Goal: Transaction & Acquisition: Obtain resource

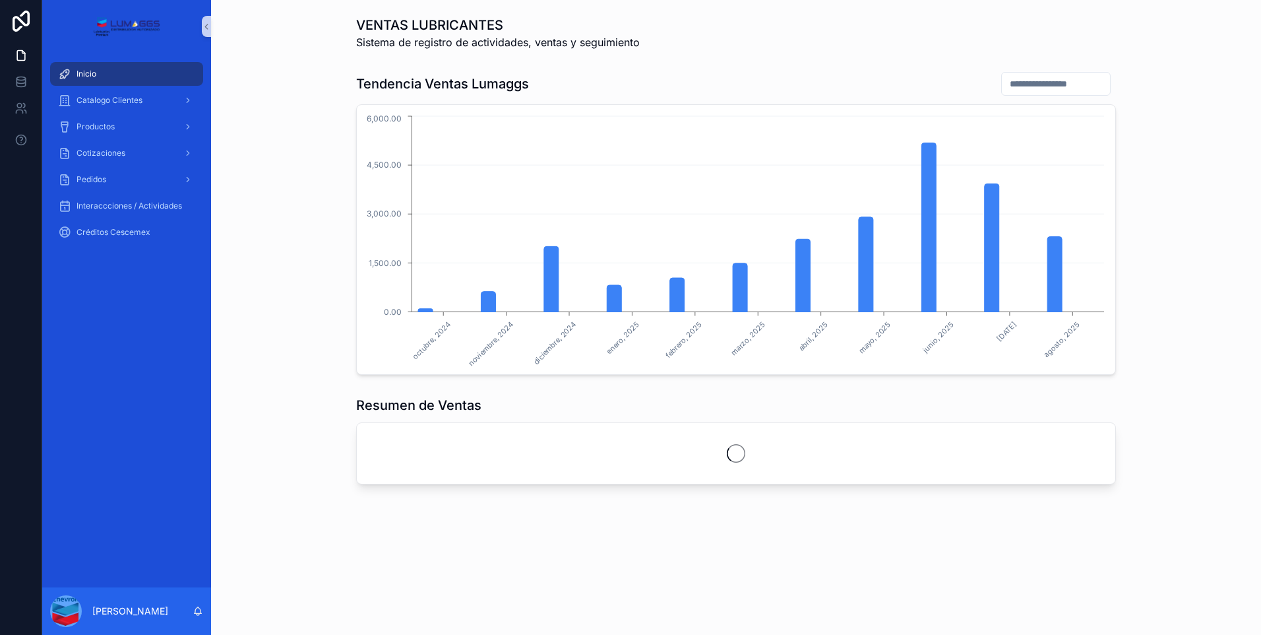
click at [134, 410] on div "Inicio Catalogo Clientes Productos Cotizaciones Pedidos Interaccciones / Activi…" at bounding box center [126, 320] width 169 height 534
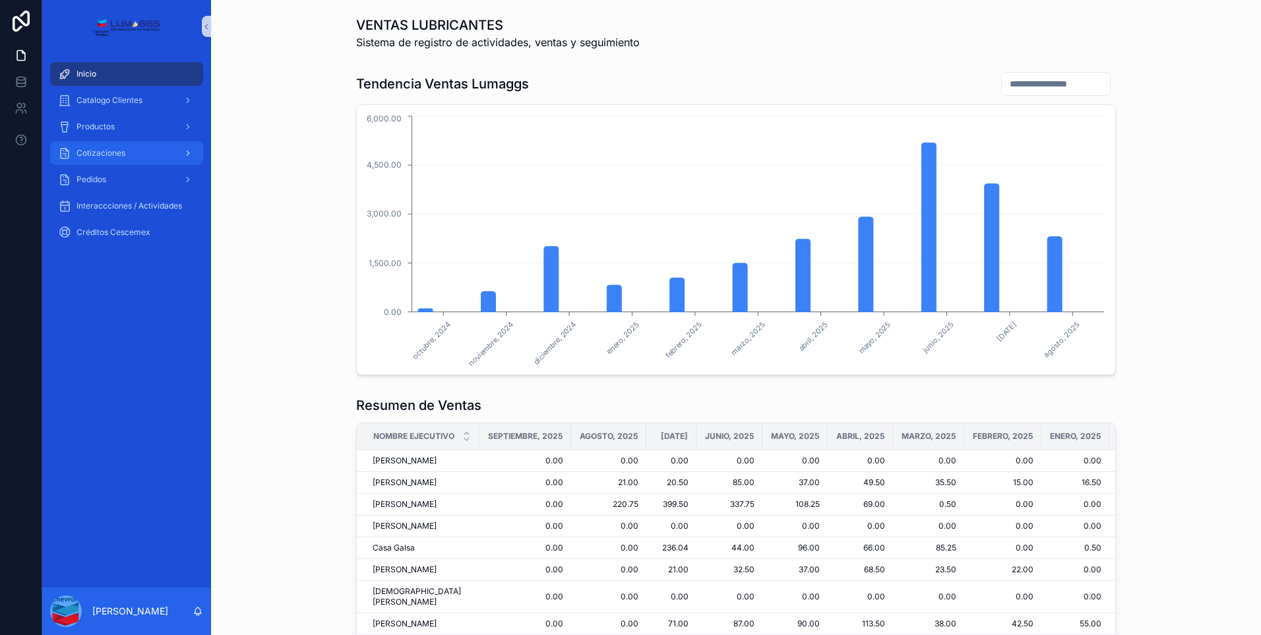
click at [90, 158] on span "Cotizaciones" at bounding box center [101, 153] width 49 height 11
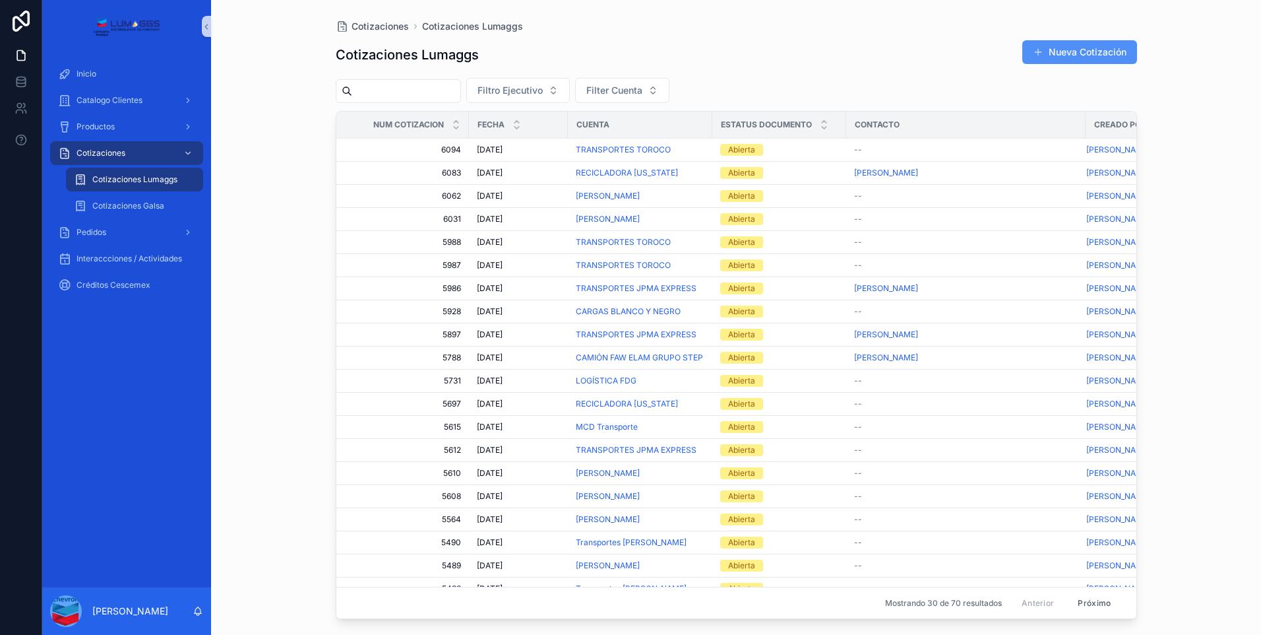
click at [1113, 54] on font "Nueva Cotización" at bounding box center [1088, 52] width 78 height 13
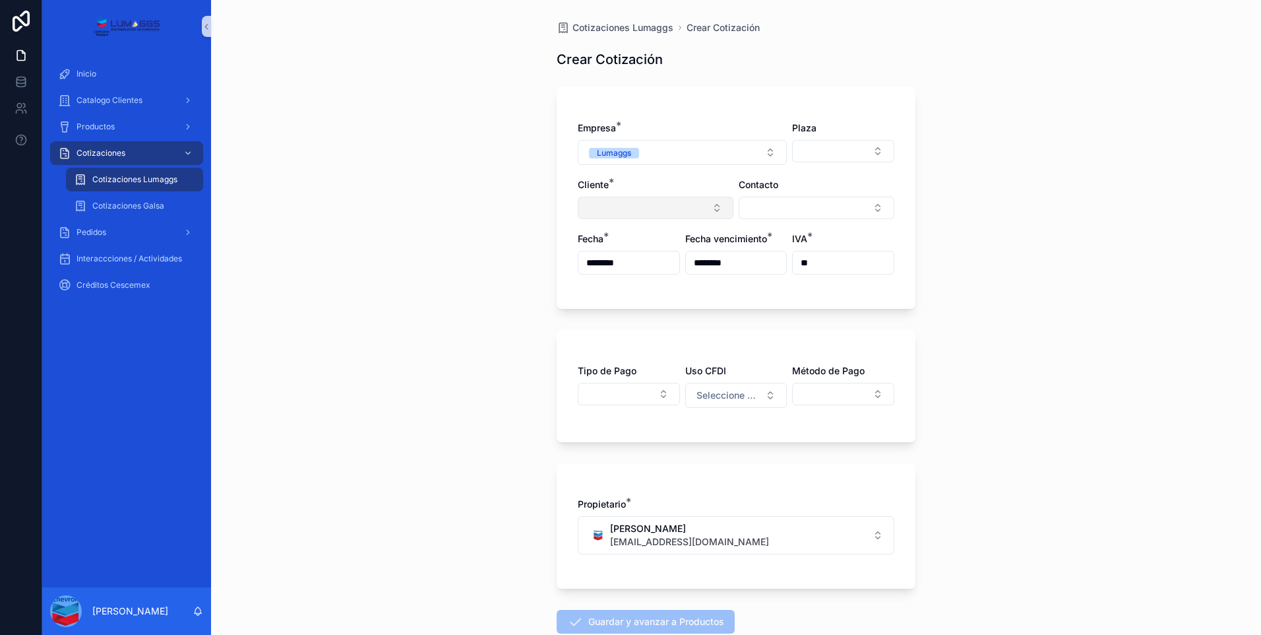
click at [640, 211] on button "Seleccionar botón" at bounding box center [656, 208] width 156 height 22
type input "**********"
click at [652, 270] on span "TRANSPORTES Y ACARREOS [PERSON_NAME]" at bounding box center [643, 266] width 132 height 26
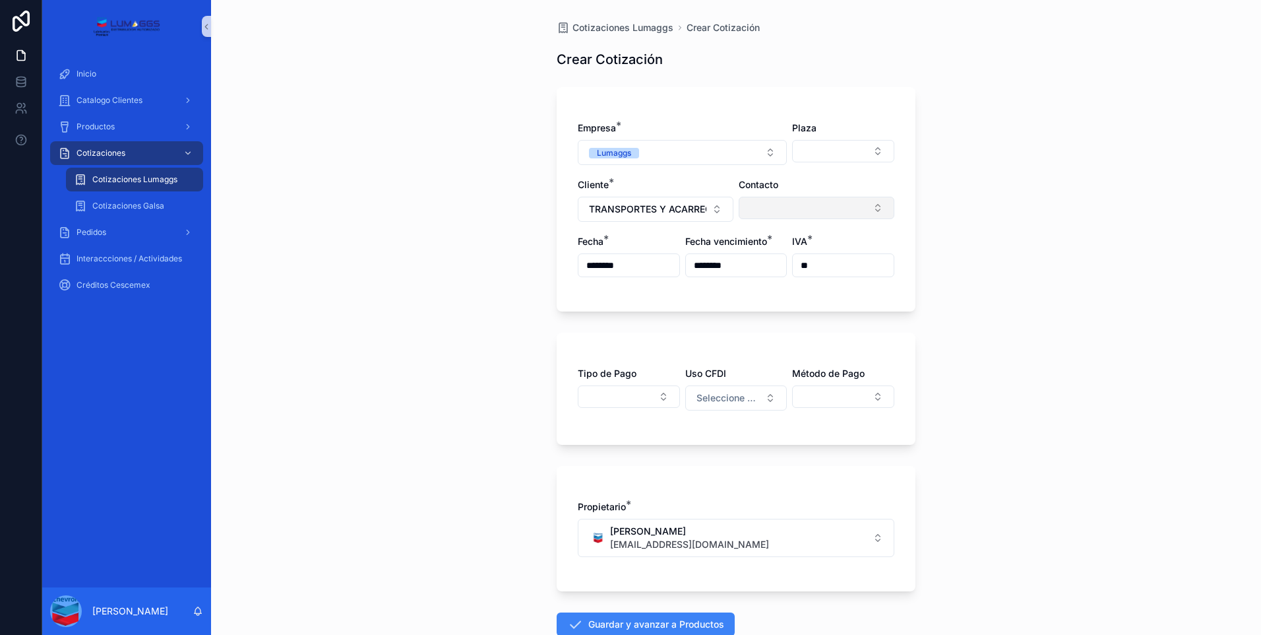
click at [842, 212] on button "Seleccionar botón" at bounding box center [817, 208] width 156 height 22
click at [810, 263] on span "[PERSON_NAME]" at bounding box center [776, 259] width 76 height 13
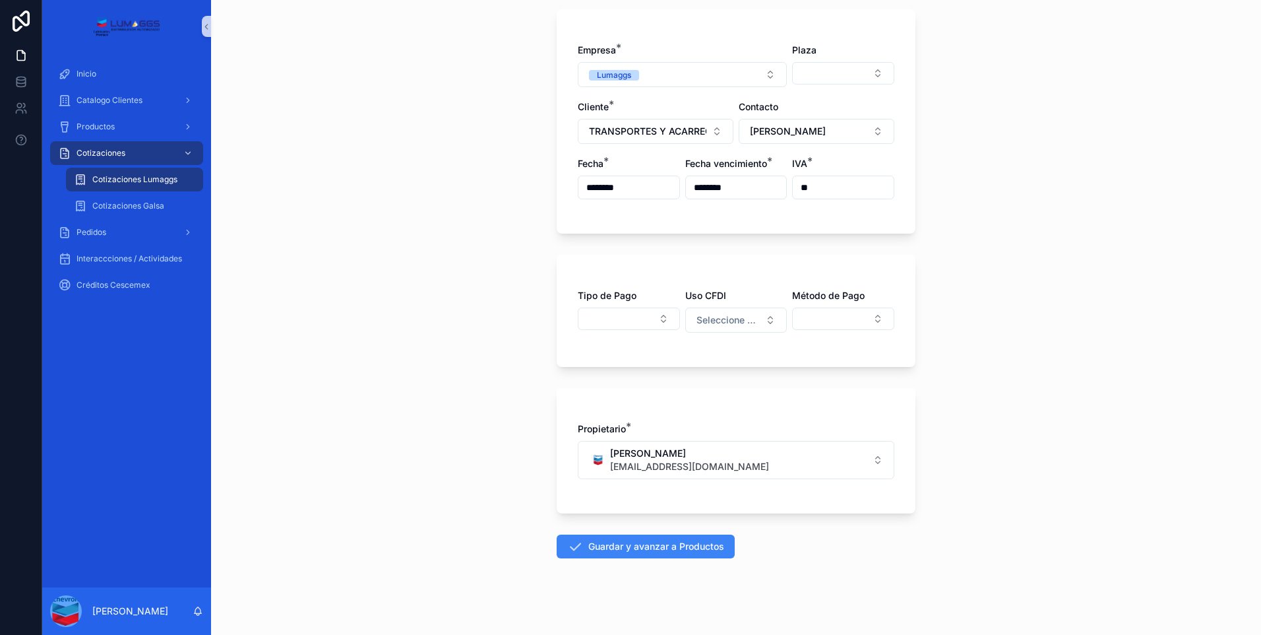
scroll to position [86, 0]
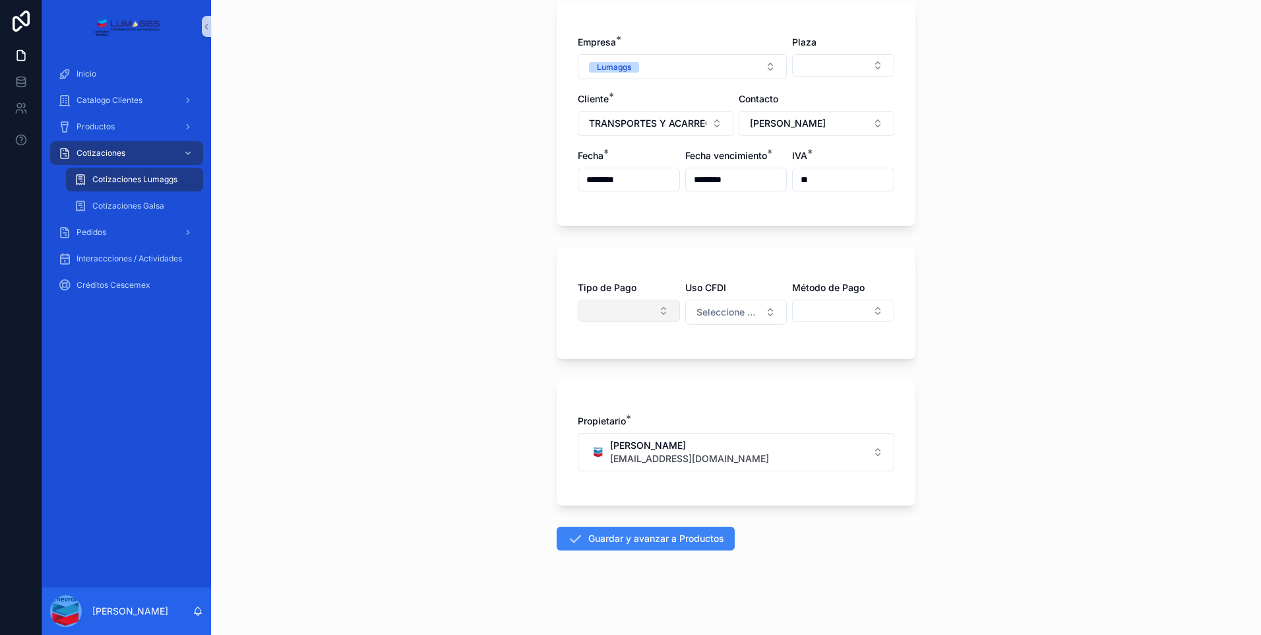
click at [626, 307] on button "Seleccionar botón" at bounding box center [629, 310] width 102 height 22
click at [601, 384] on span "Crédito Directo" at bounding box center [582, 383] width 65 height 13
click at [631, 311] on span "Crédito Directo" at bounding box center [621, 311] width 64 height 13
click at [589, 385] on div "Contado" at bounding box center [624, 386] width 158 height 21
click at [827, 307] on button "Seleccionar botón" at bounding box center [843, 310] width 102 height 22
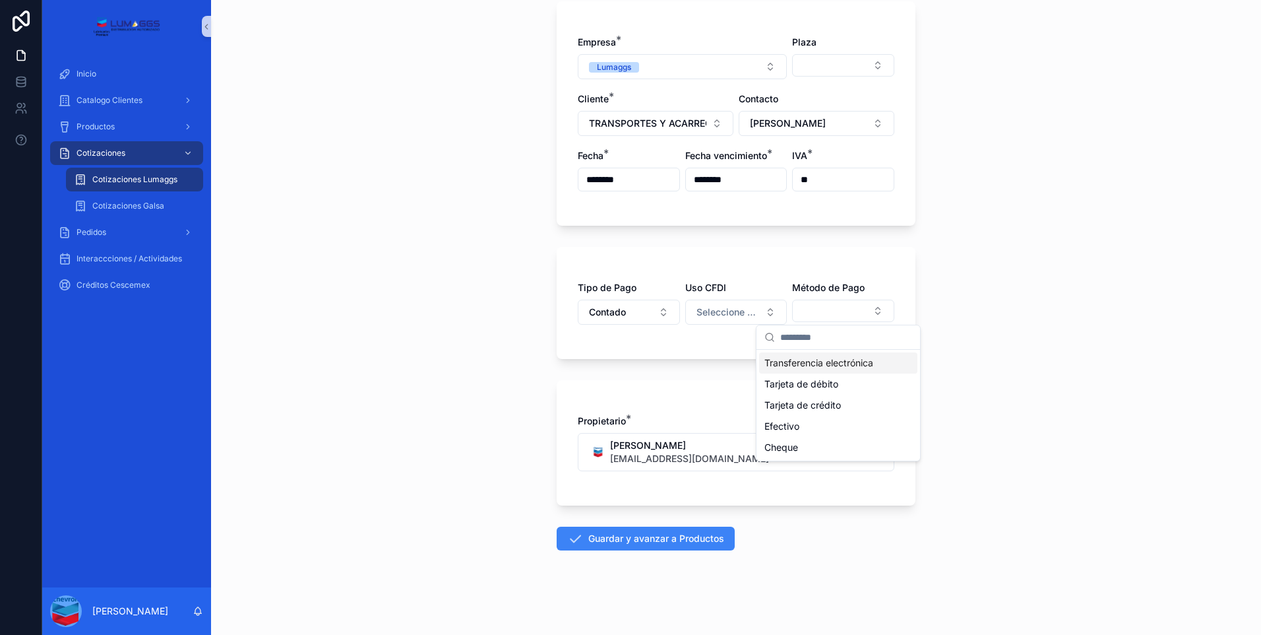
click at [830, 361] on span "Transferencia electrónica" at bounding box center [818, 362] width 109 height 13
click at [1043, 382] on div "Cotizaciones Lumaggs Crear Cotización Crear Cotización Empresa * Lumaggs Plaza …" at bounding box center [736, 231] width 1050 height 635
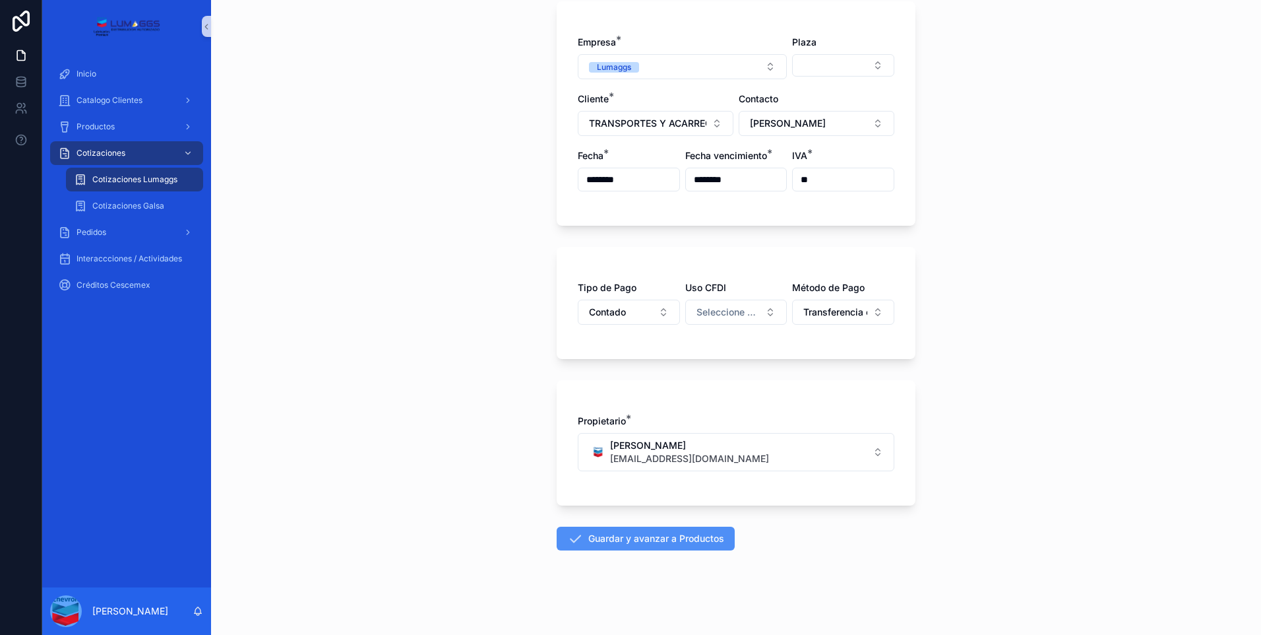
click at [653, 532] on font "Guardar y avanzar a Productos" at bounding box center [656, 538] width 136 height 13
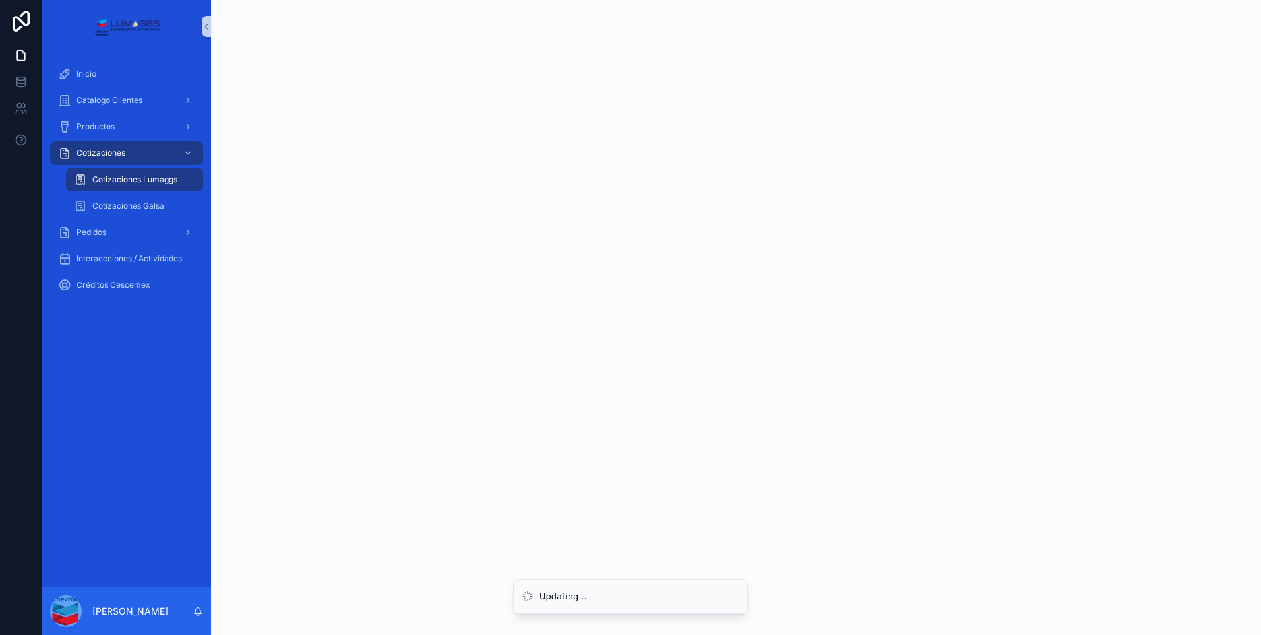
scroll to position [0, 0]
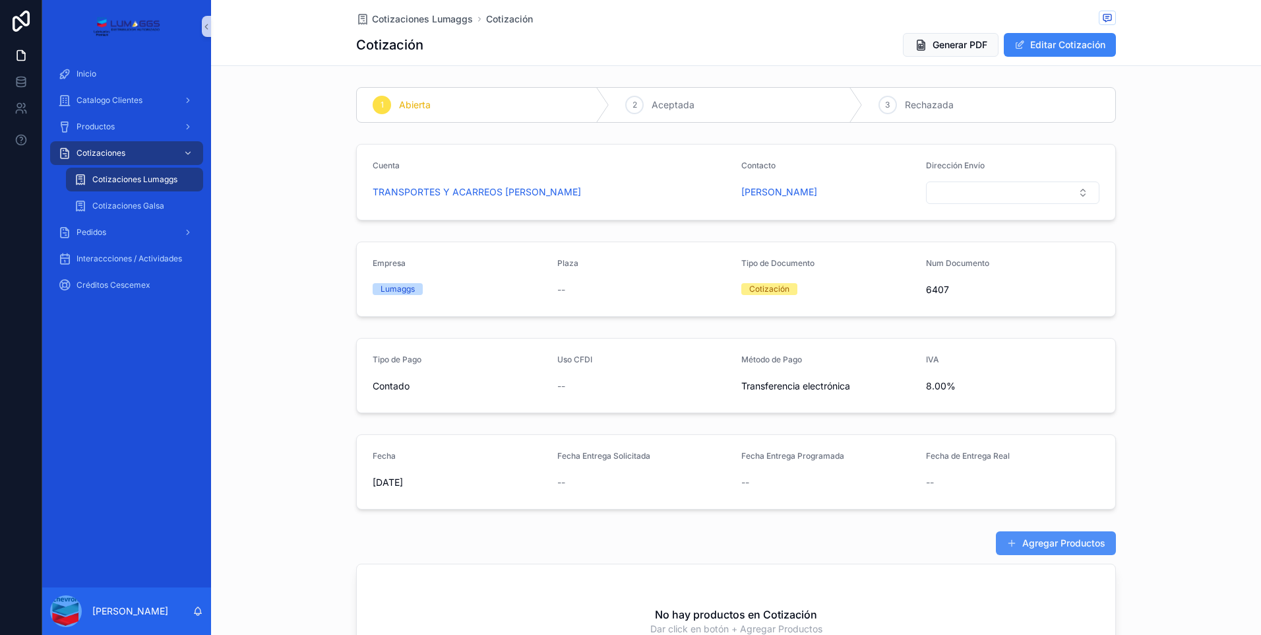
click at [1061, 542] on font "Agregar Productos" at bounding box center [1063, 542] width 83 height 13
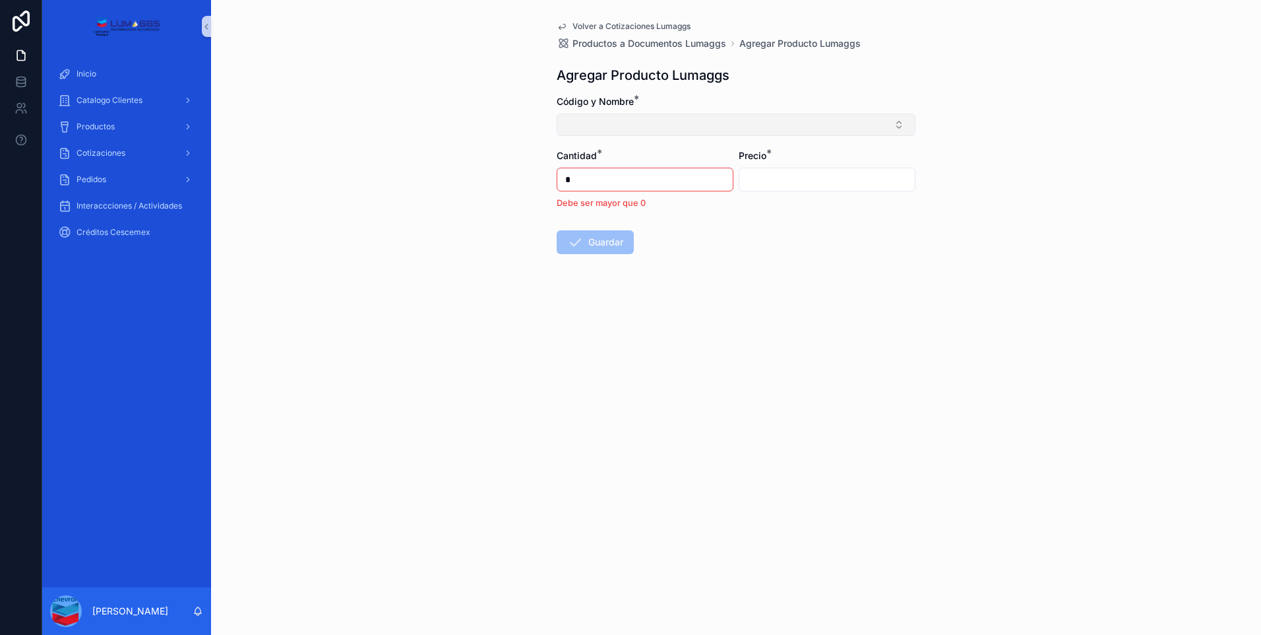
click at [713, 127] on button "Seleccionar botón" at bounding box center [736, 124] width 359 height 22
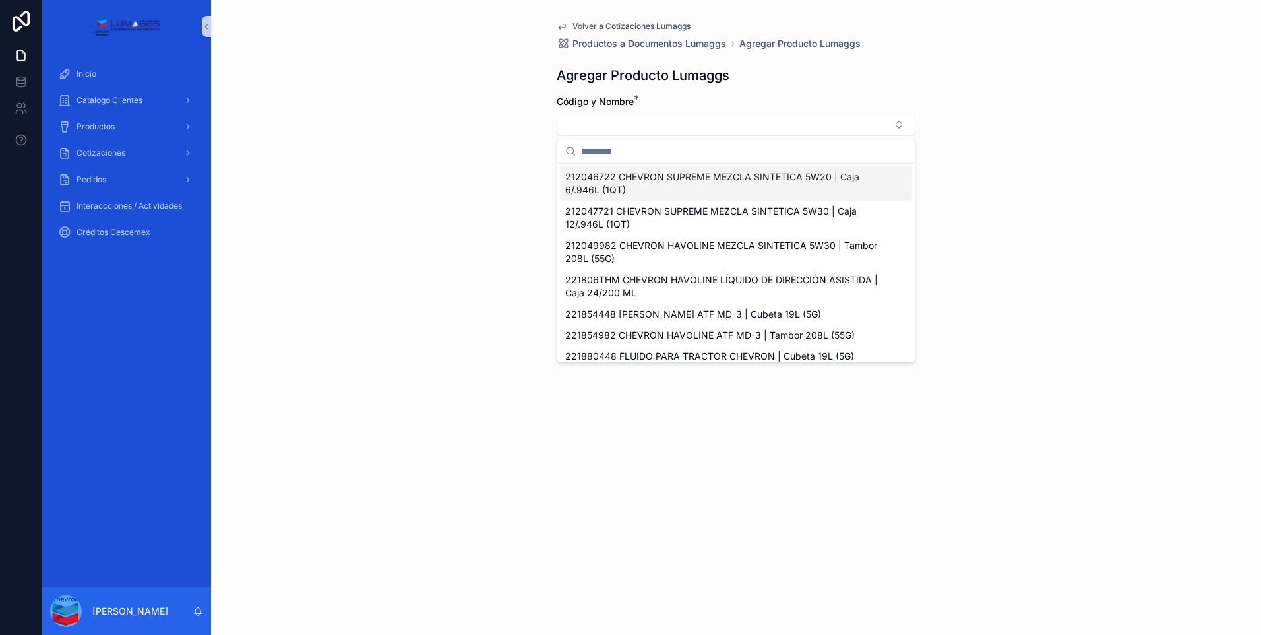
click at [668, 151] on input "Contenido desplazable" at bounding box center [744, 151] width 326 height 24
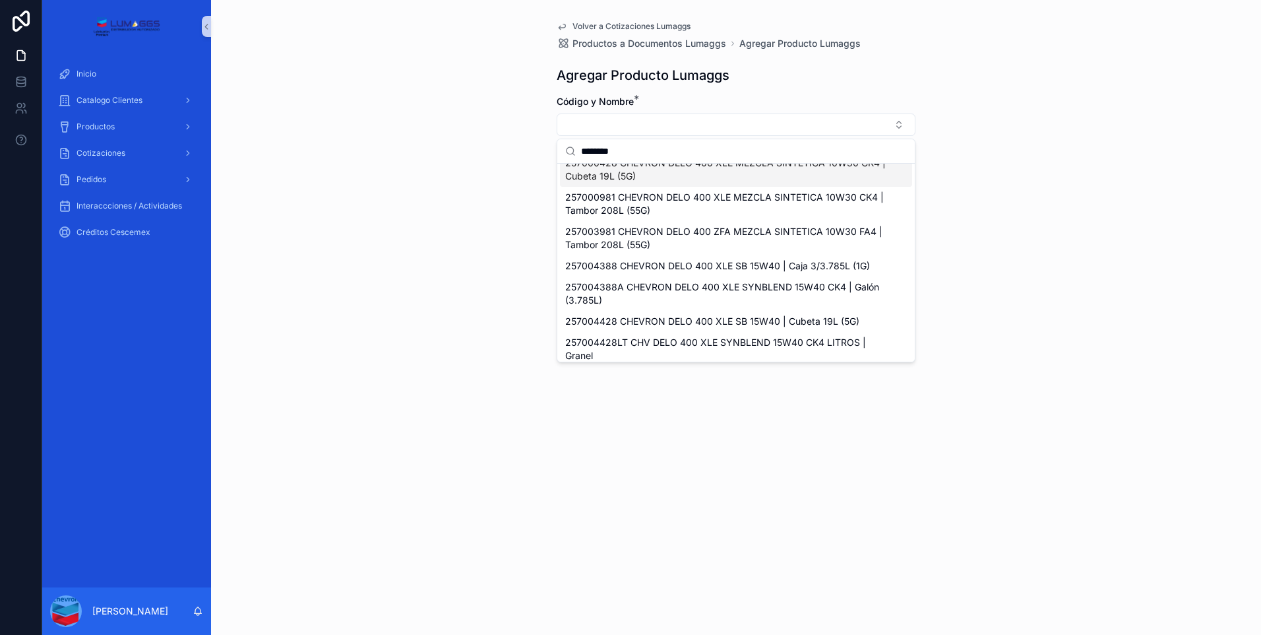
scroll to position [119, 0]
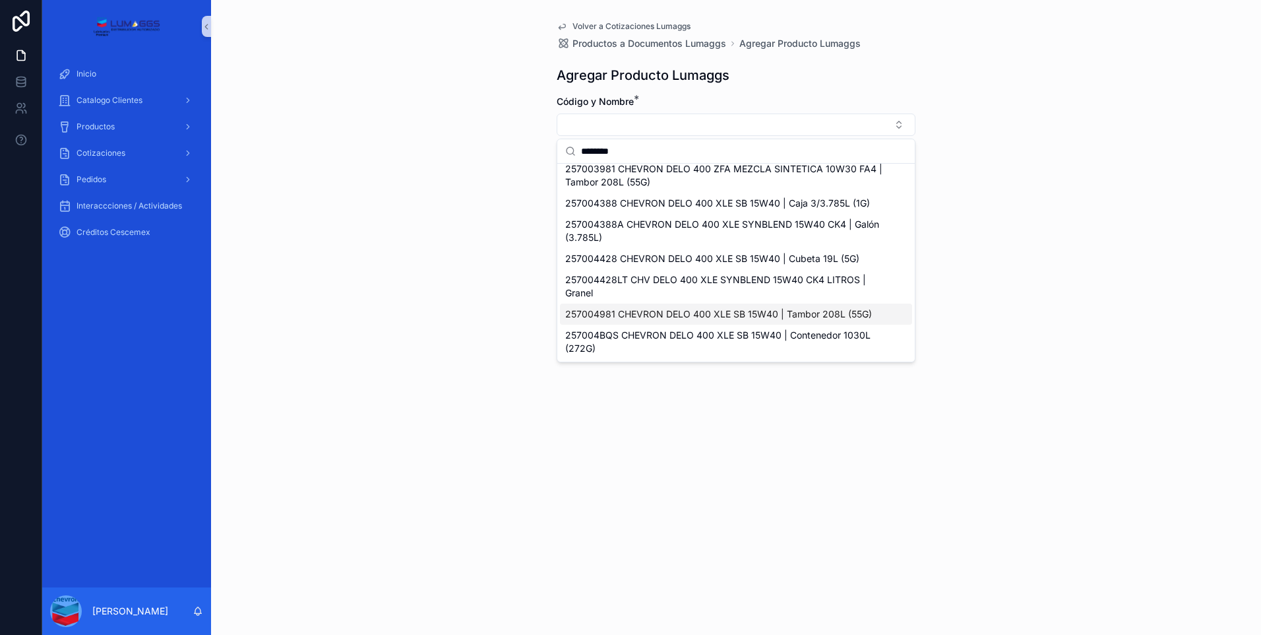
type input "********"
click at [783, 314] on span "257004981 CHEVRON DELO 400 XLE SB 15W40 | Tambor 208L (55G)" at bounding box center [718, 313] width 307 height 13
type input "**********"
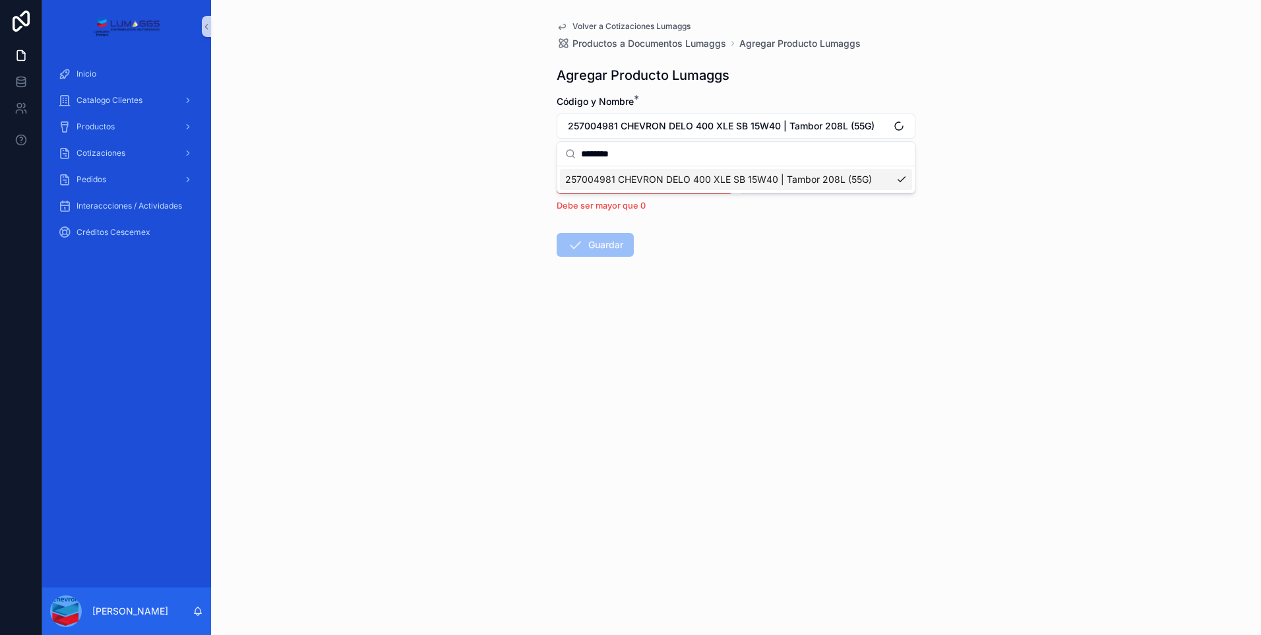
scroll to position [0, 0]
click at [656, 185] on input "*" at bounding box center [644, 182] width 175 height 18
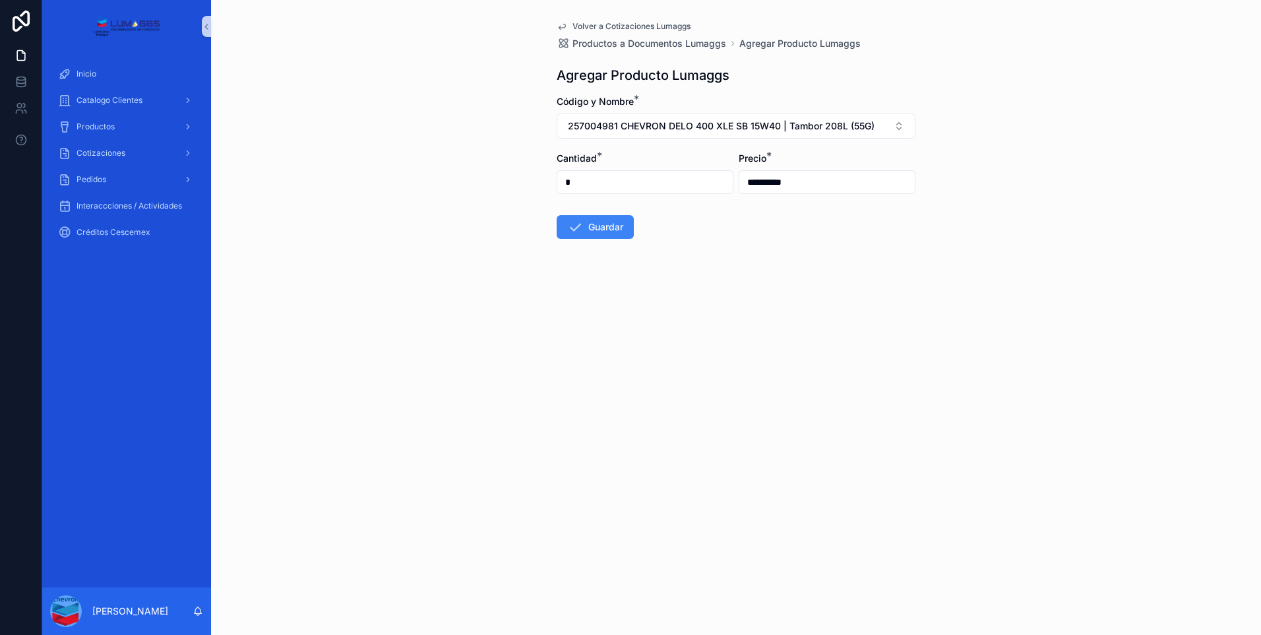
type input "*"
drag, startPoint x: 733, startPoint y: 264, endPoint x: 698, endPoint y: 257, distance: 35.6
click at [714, 260] on form "**********" at bounding box center [736, 209] width 359 height 228
click at [592, 232] on font "Guardar" at bounding box center [605, 226] width 35 height 13
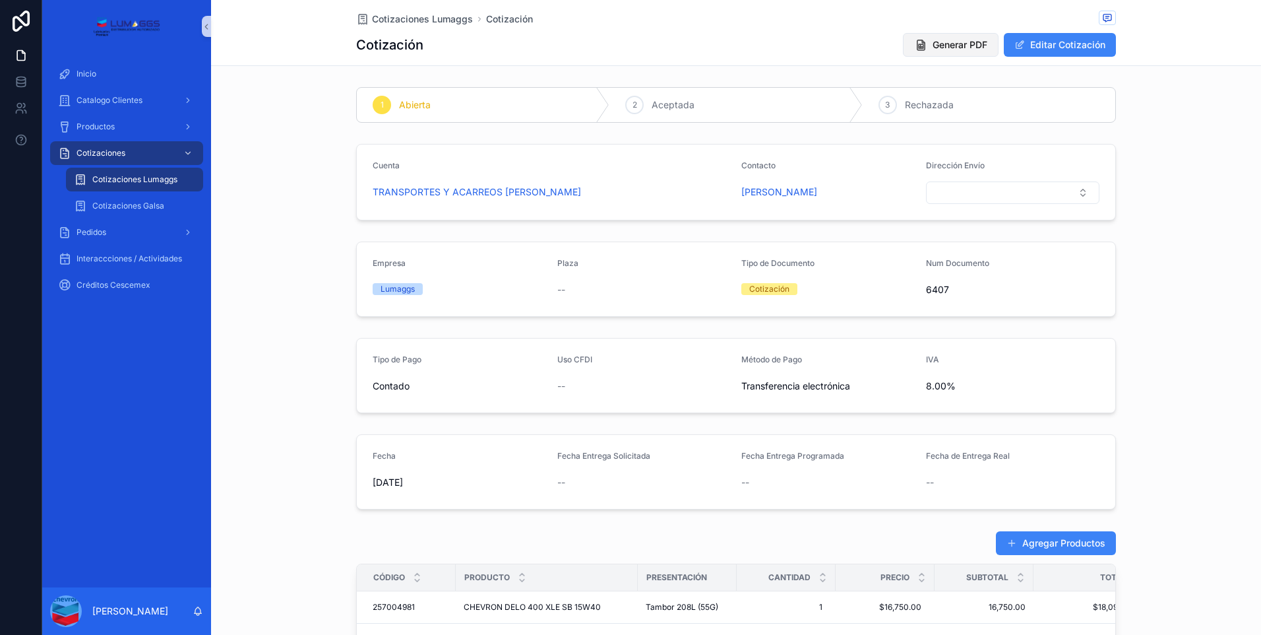
click at [956, 48] on span "Generar PDF" at bounding box center [960, 44] width 55 height 13
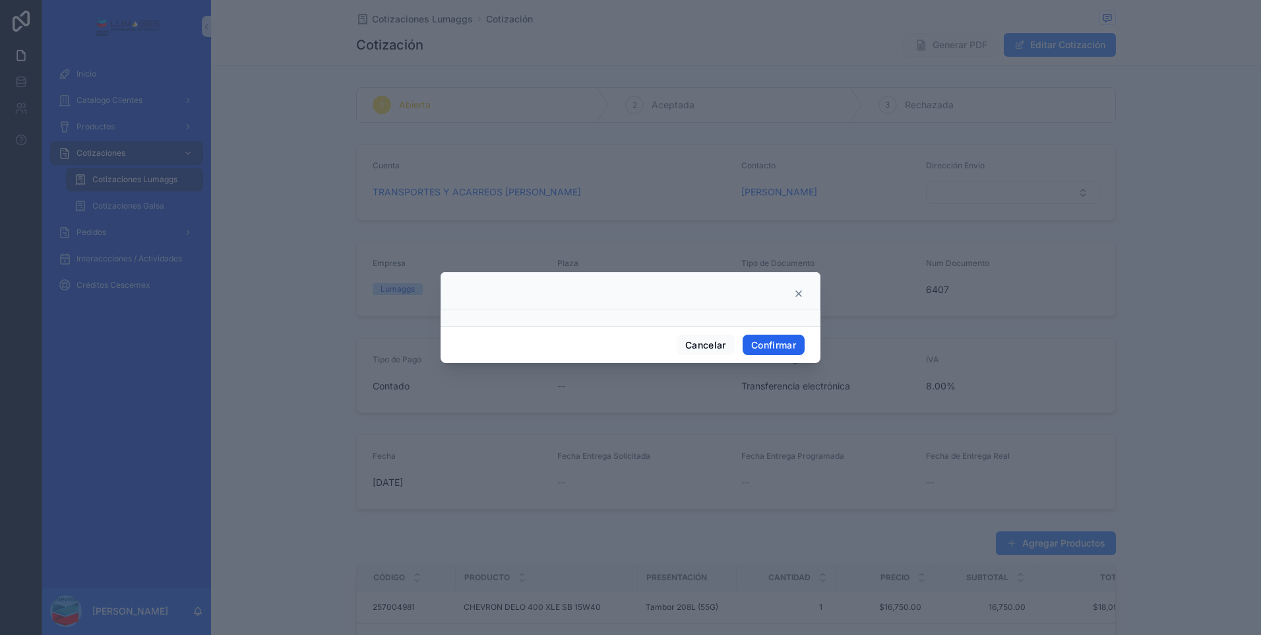
click at [786, 340] on button "Confirmar" at bounding box center [774, 344] width 62 height 21
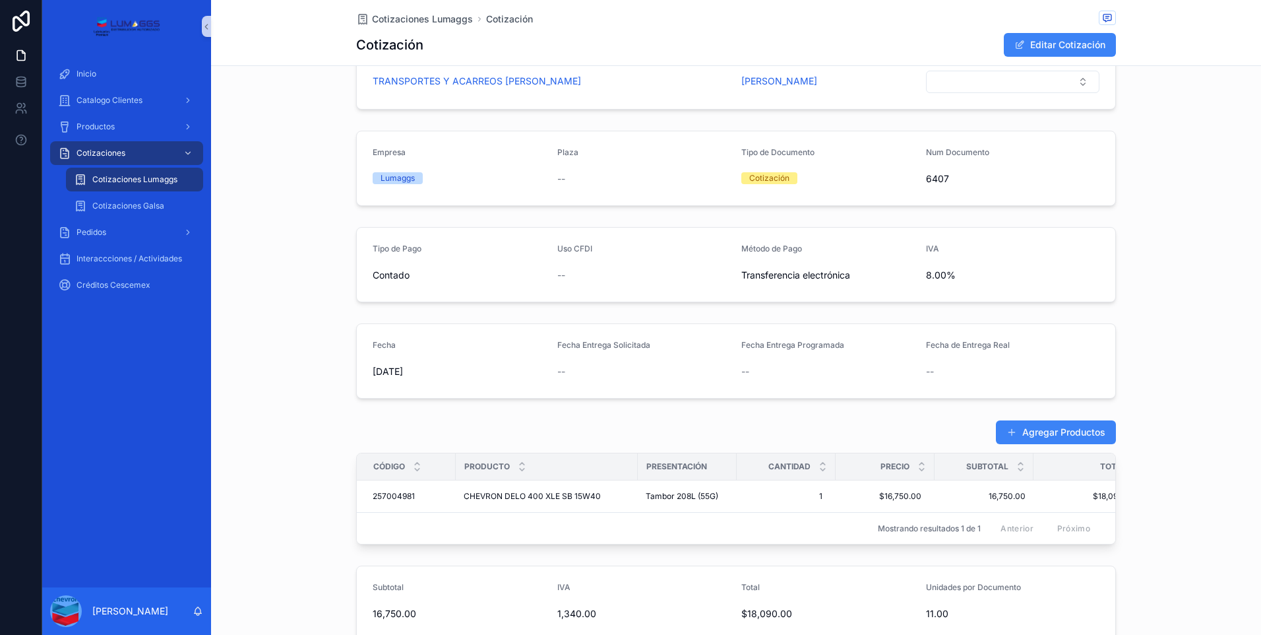
scroll to position [449, 0]
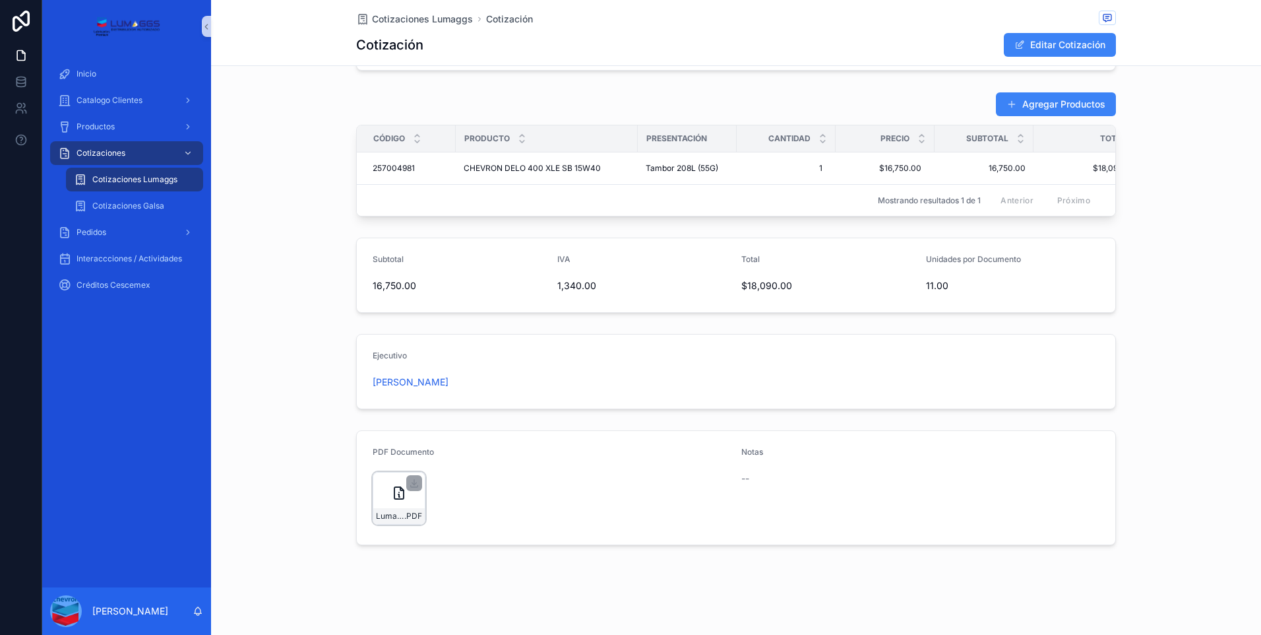
click at [399, 499] on icon "Contenido desplazable" at bounding box center [399, 493] width 16 height 16
